Goal: Information Seeking & Learning: Check status

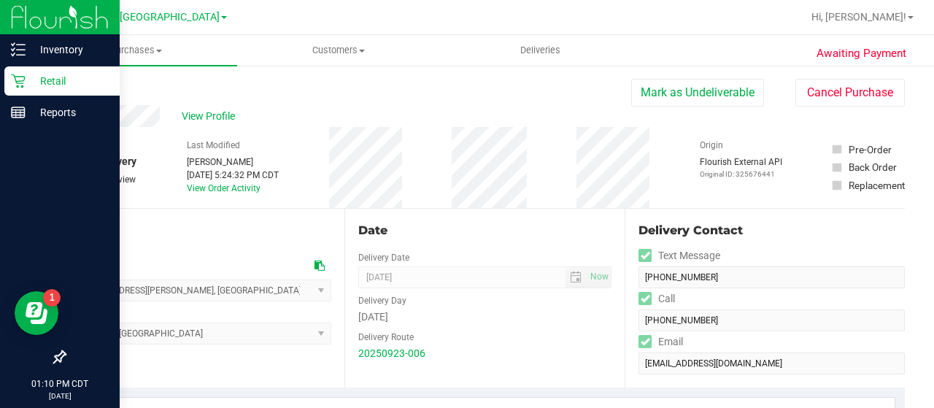
click at [31, 88] on p "Retail" at bounding box center [70, 81] width 88 height 18
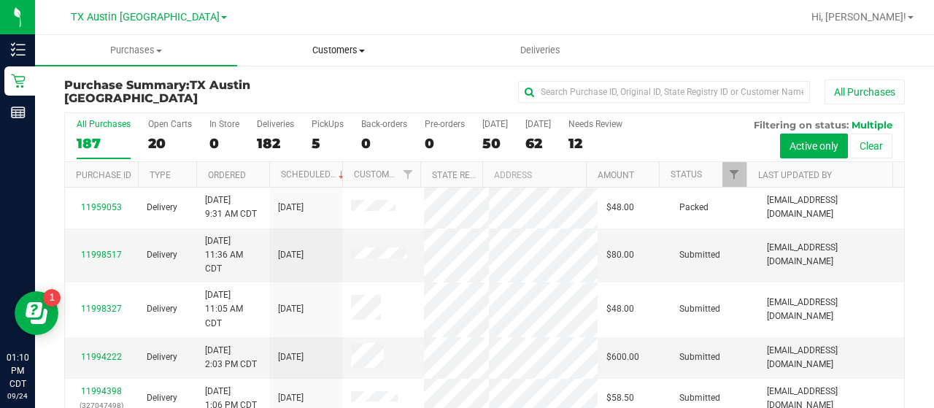
click at [326, 48] on span "Customers" at bounding box center [338, 50] width 201 height 13
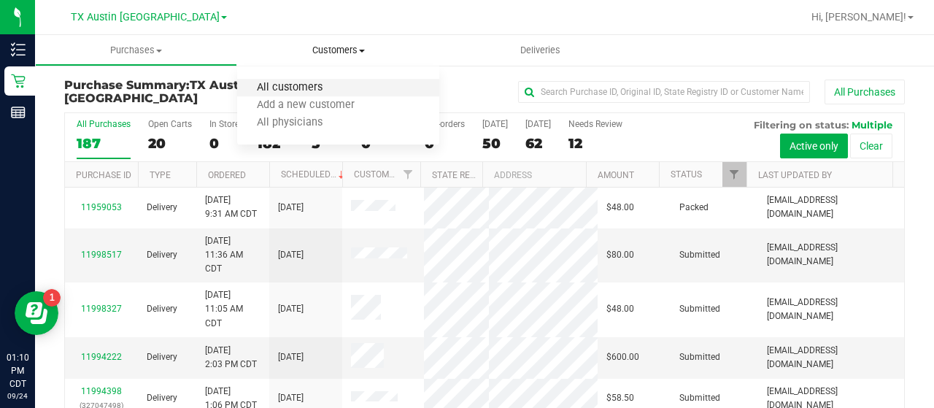
click at [298, 90] on span "All customers" at bounding box center [289, 88] width 105 height 12
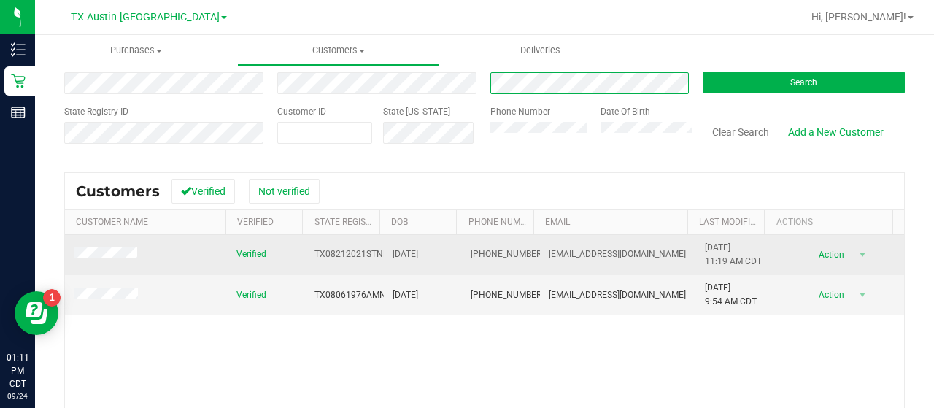
scroll to position [93, 0]
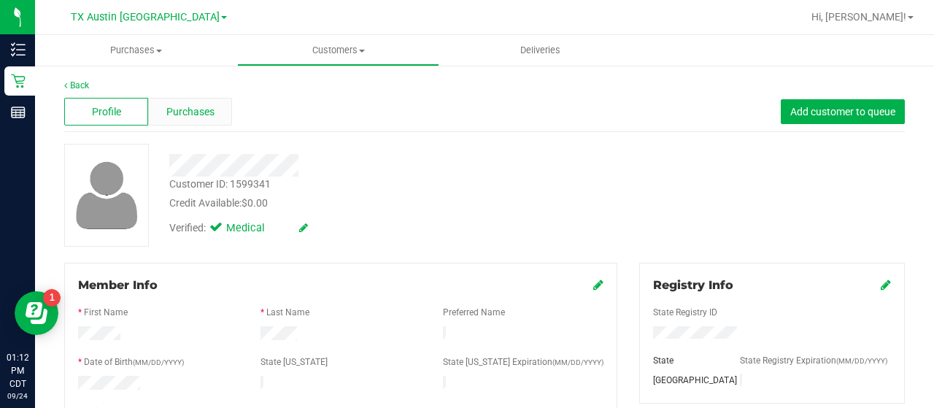
click at [174, 112] on span "Purchases" at bounding box center [190, 111] width 48 height 15
